Goal: Find specific page/section

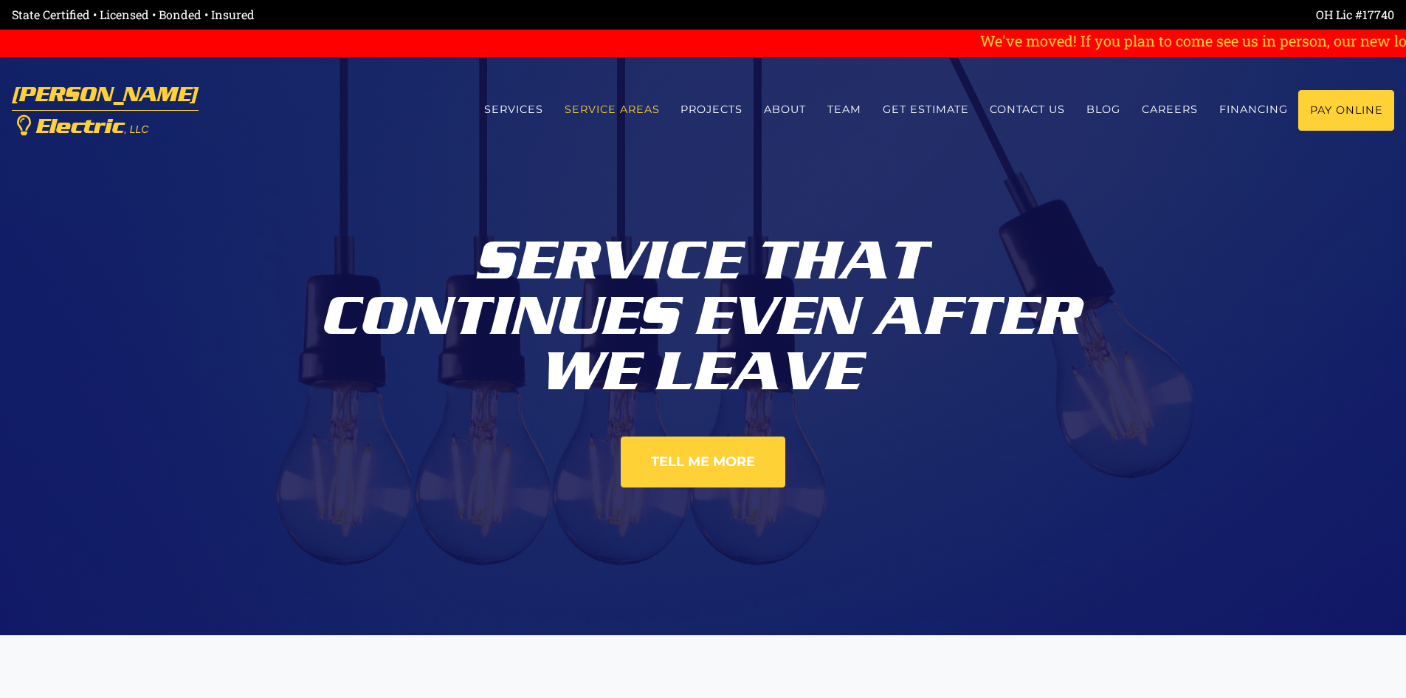
click at [585, 111] on link "Service Areas" at bounding box center [612, 109] width 117 height 39
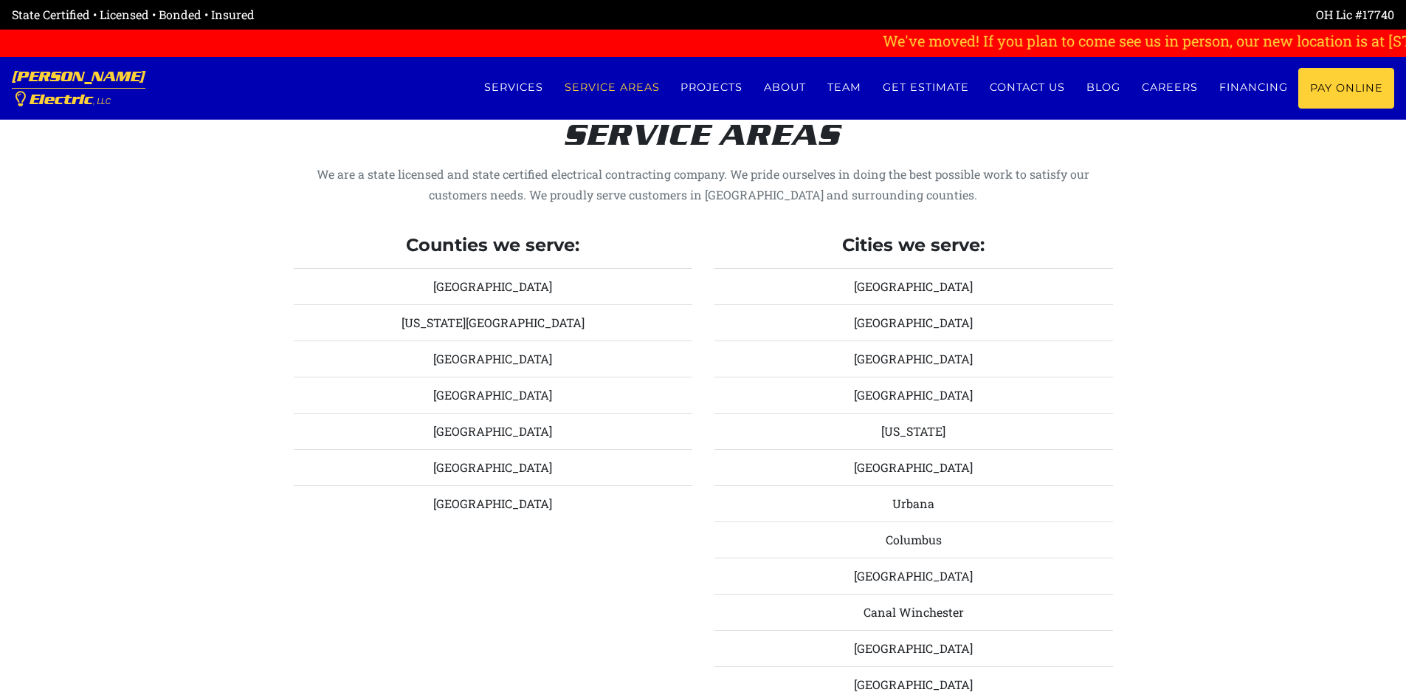
scroll to position [1630, 0]
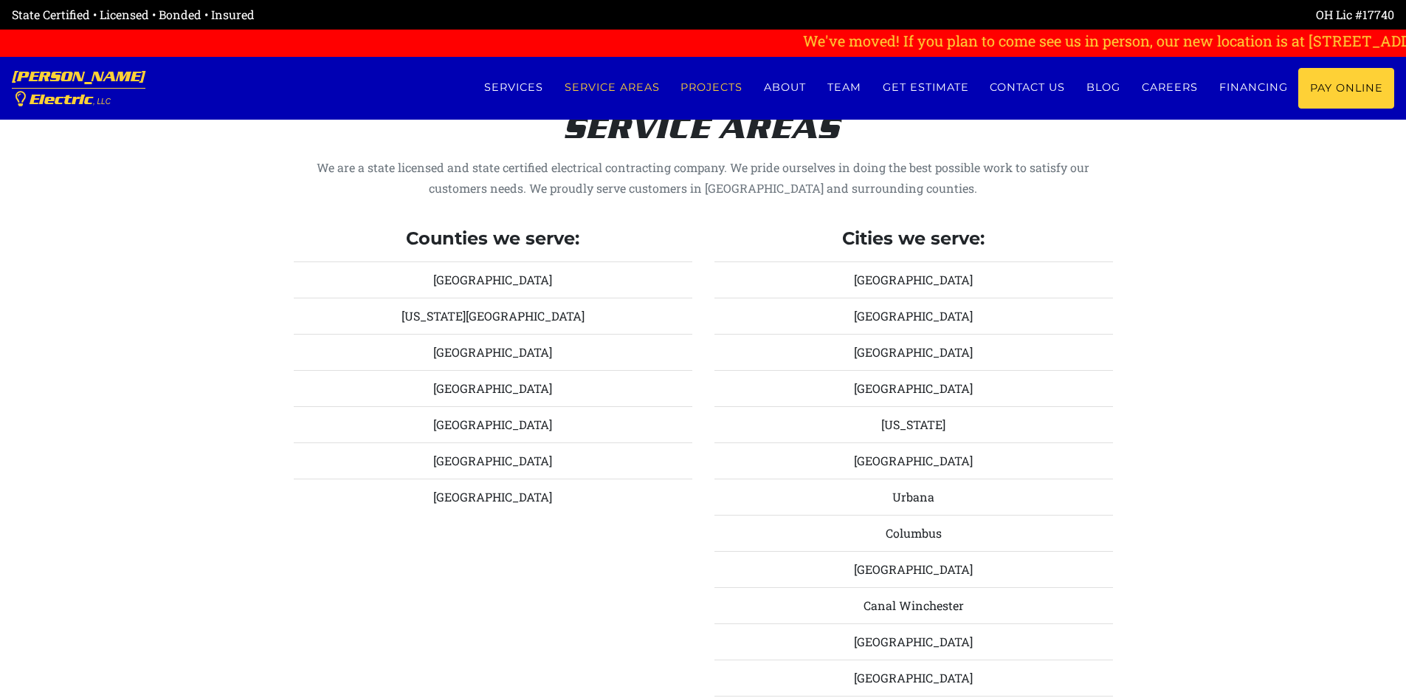
click at [706, 80] on link "Projects" at bounding box center [711, 87] width 83 height 39
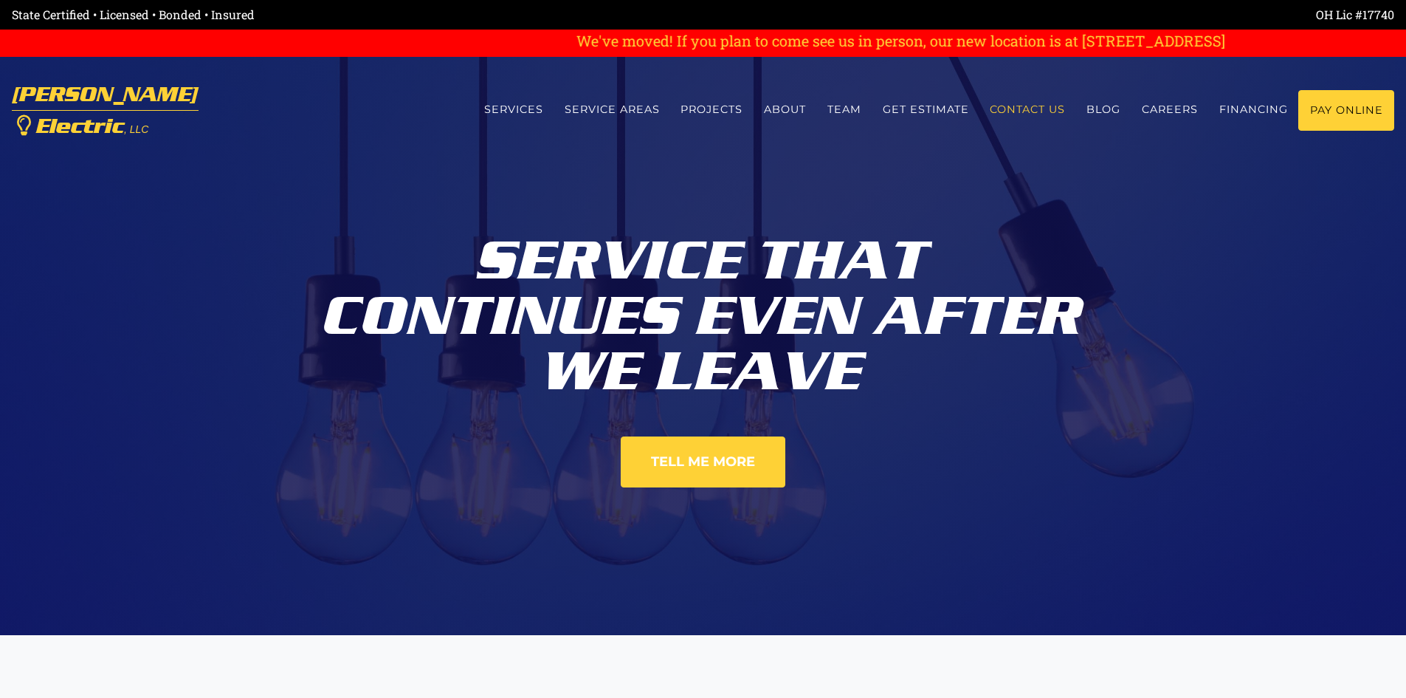
click at [1016, 109] on link "Contact us" at bounding box center [1027, 109] width 97 height 39
